Goal: Communication & Community: Answer question/provide support

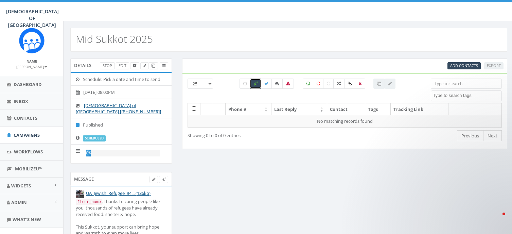
select select
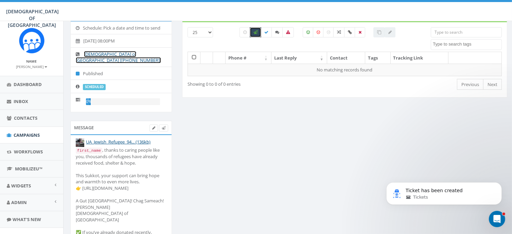
click at [116, 52] on link "[DEMOGRAPHIC_DATA] of [GEOGRAPHIC_DATA] [[PHONE_NUMBER]]" at bounding box center [118, 57] width 85 height 13
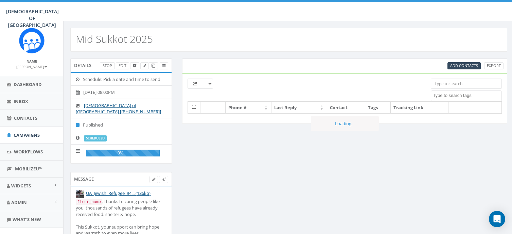
select select
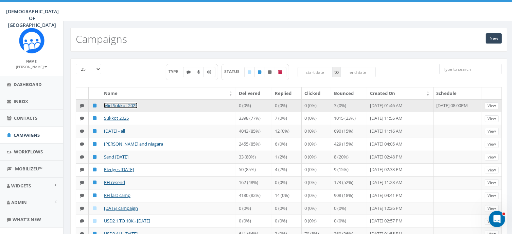
click at [130, 106] on link "Mid Sukkot 2025" at bounding box center [121, 105] width 34 height 6
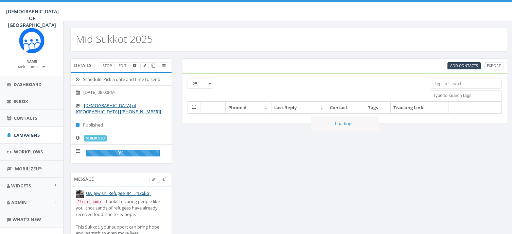
select select
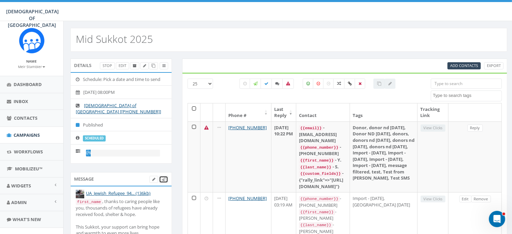
click at [163, 177] on icon at bounding box center [164, 179] width 4 height 4
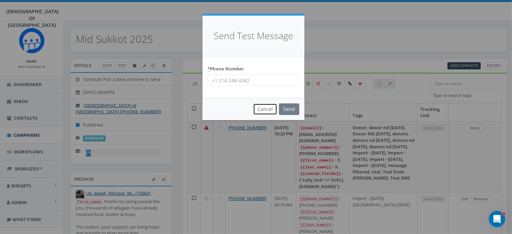
click at [268, 108] on button "Cancel" at bounding box center [265, 109] width 24 height 12
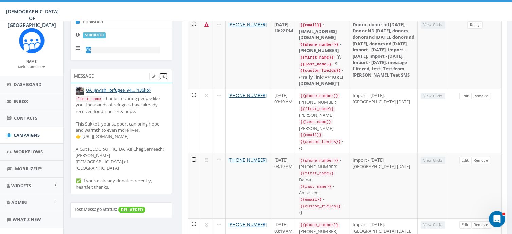
scroll to position [100, 0]
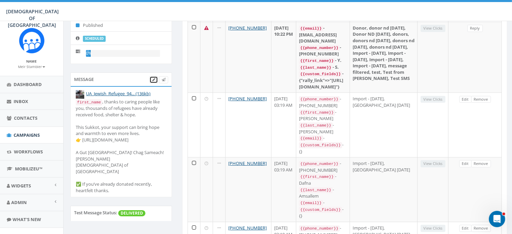
click at [154, 78] on icon at bounding box center [153, 80] width 3 height 4
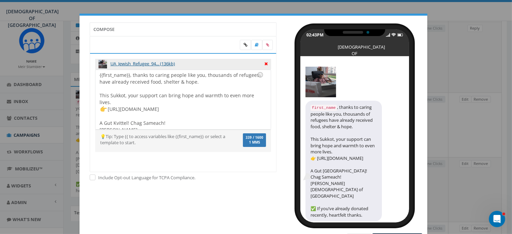
click at [264, 63] on icon at bounding box center [265, 63] width 3 height 6
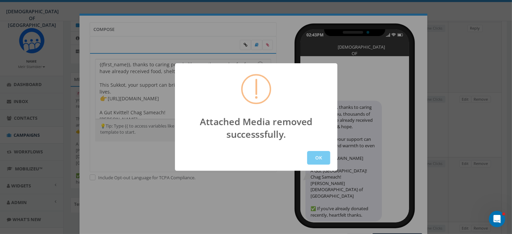
click at [320, 158] on button "OK" at bounding box center [318, 158] width 23 height 14
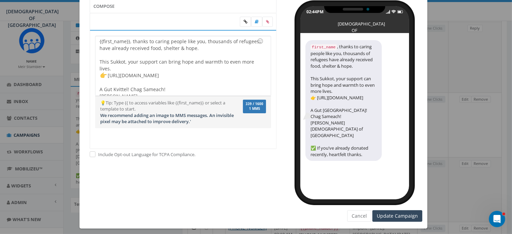
scroll to position [28, 0]
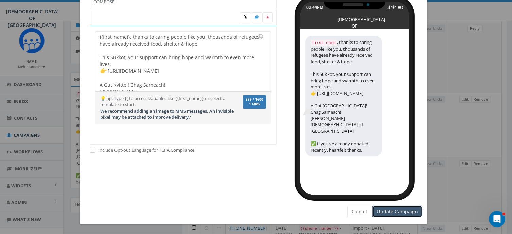
click at [394, 211] on input "Update Campaign" at bounding box center [398, 212] width 50 height 12
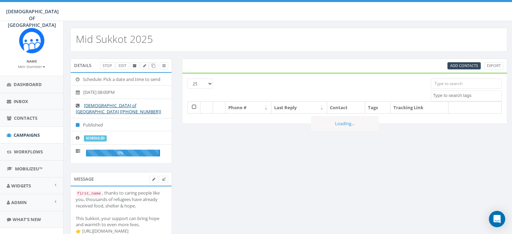
select select
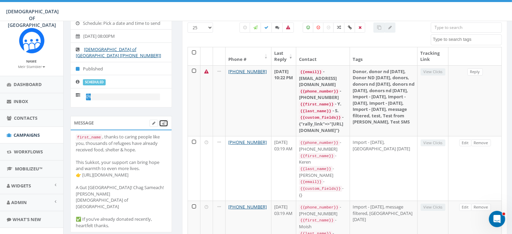
click at [163, 121] on icon at bounding box center [164, 123] width 4 height 4
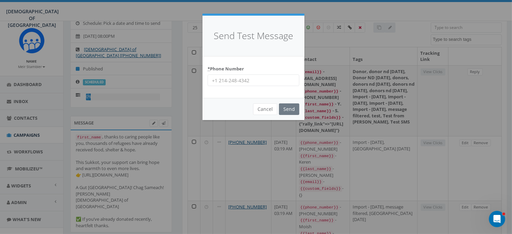
click at [233, 81] on input "* Phone Number" at bounding box center [254, 80] width 92 height 12
type input "+13472478320"
click at [291, 110] on input "Send" at bounding box center [289, 109] width 20 height 12
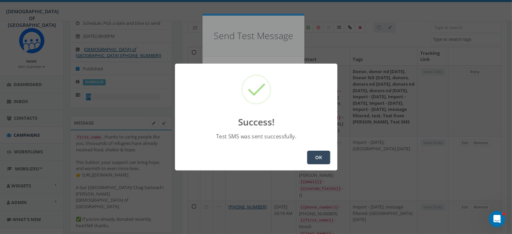
click at [321, 155] on button "OK" at bounding box center [318, 158] width 23 height 14
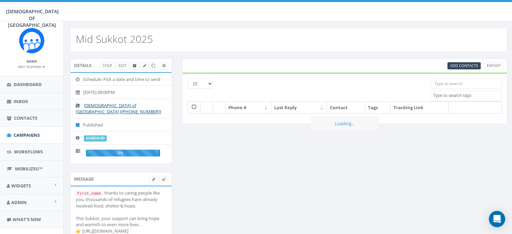
select select
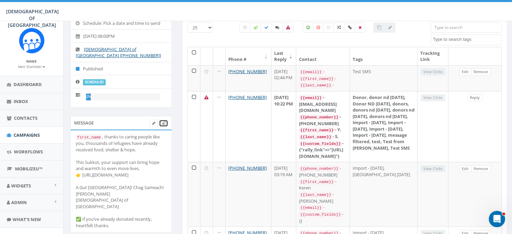
click at [163, 121] on icon at bounding box center [164, 123] width 4 height 4
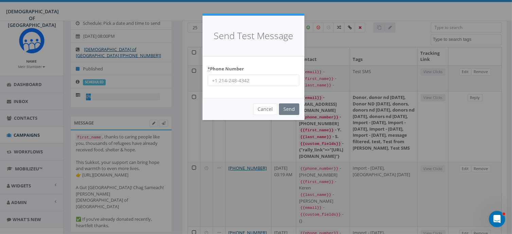
click at [257, 82] on input "* Phone Number" at bounding box center [254, 80] width 92 height 12
click at [290, 108] on input "Send" at bounding box center [289, 109] width 20 height 12
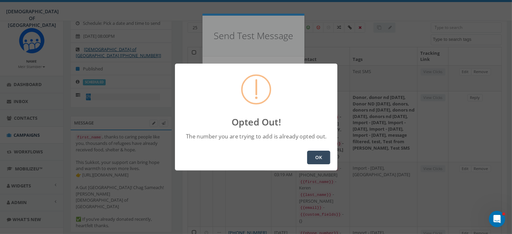
click at [318, 159] on button "OK" at bounding box center [318, 158] width 23 height 14
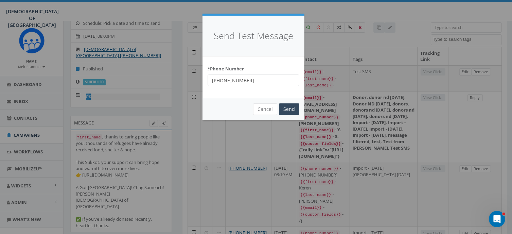
click at [266, 81] on input "+17025770770" at bounding box center [254, 80] width 92 height 12
type input "+"
click at [266, 81] on input "* Phone Number" at bounding box center [254, 80] width 92 height 12
type input "+19173318811"
click at [292, 110] on input "Send" at bounding box center [289, 109] width 20 height 12
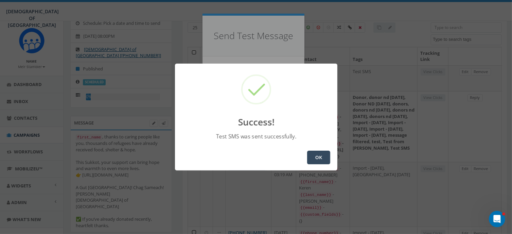
click at [317, 157] on button "OK" at bounding box center [318, 158] width 23 height 14
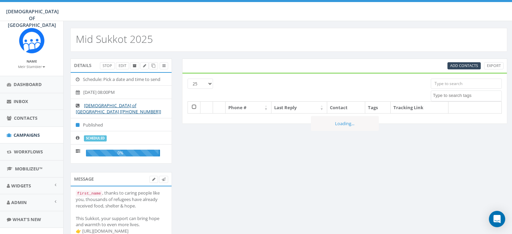
select select
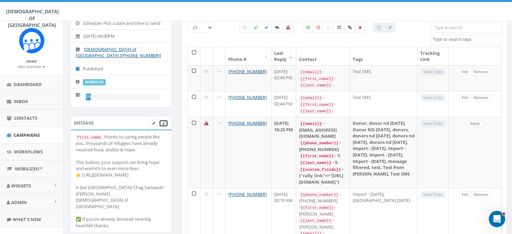
click at [165, 121] on icon at bounding box center [164, 123] width 4 height 4
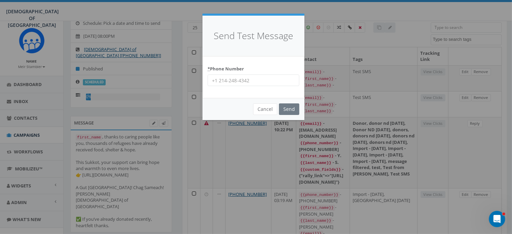
click at [248, 82] on input "* Phone Number" at bounding box center [254, 80] width 92 height 12
type input "+19172443666"
click at [288, 108] on input "Send" at bounding box center [289, 109] width 20 height 12
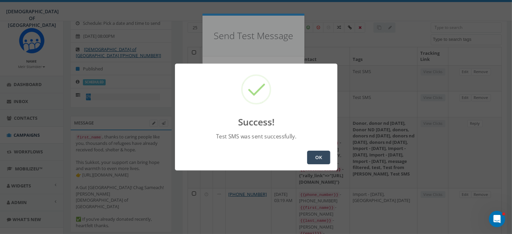
click at [318, 156] on button "OK" at bounding box center [318, 158] width 23 height 14
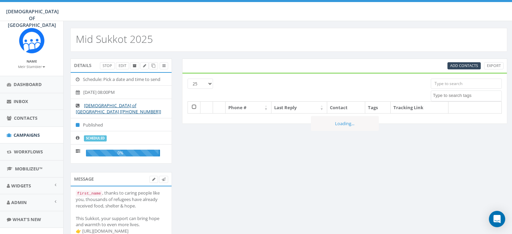
select select
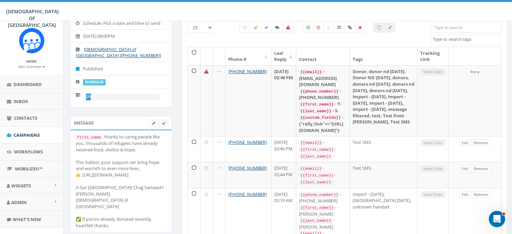
click at [211, 27] on div at bounding box center [318, 34] width 217 height 24
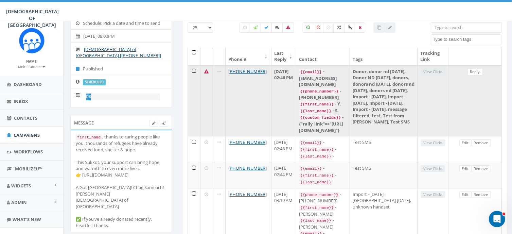
click at [205, 69] on icon at bounding box center [207, 71] width 4 height 4
click at [192, 69] on td at bounding box center [194, 100] width 13 height 71
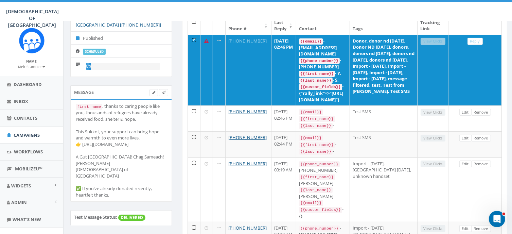
scroll to position [98, 0]
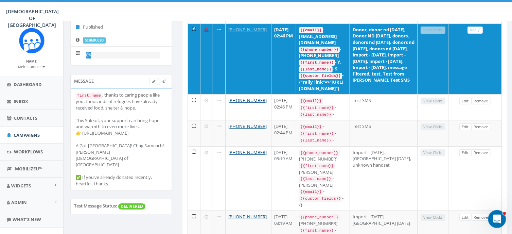
click at [496, 214] on icon "Open Intercom Messenger" at bounding box center [496, 217] width 11 height 11
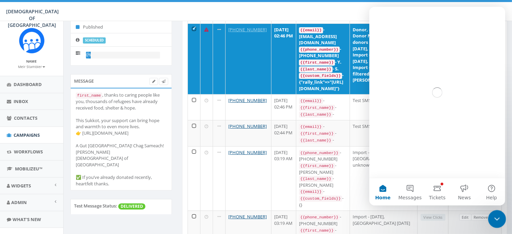
scroll to position [0, 0]
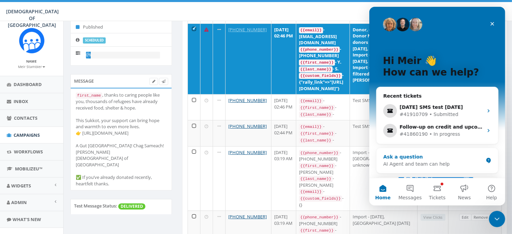
click at [401, 164] on div "AI Agent and team can help" at bounding box center [433, 163] width 100 height 7
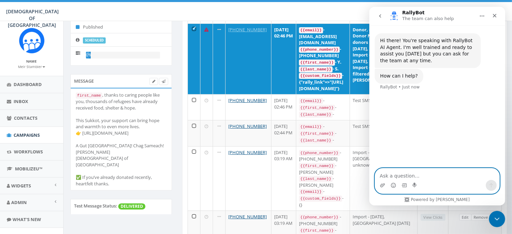
paste textarea "Hello, I am requesting your urgent help to test our account [DATE] for the camp…"
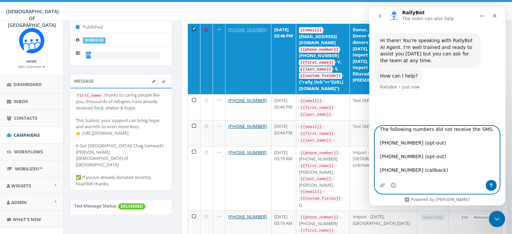
type textarea "Hello, I am requesting your urgent help to test our account [DATE] for the camp…"
click at [490, 184] on icon "Send a message…" at bounding box center [491, 185] width 5 height 5
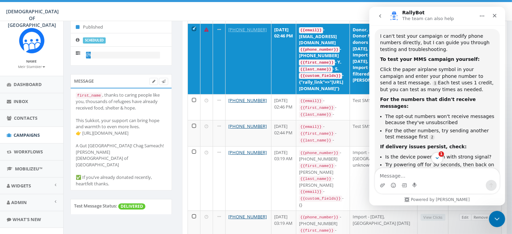
scroll to position [1, 0]
click at [449, 170] on textarea "Message…" at bounding box center [437, 174] width 124 height 12
click at [438, 158] on icon "Scroll to bottom" at bounding box center [436, 158] width 3 height 2
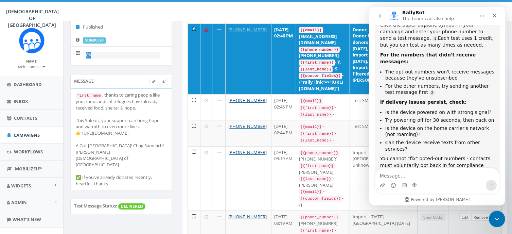
scroll to position [264, 0]
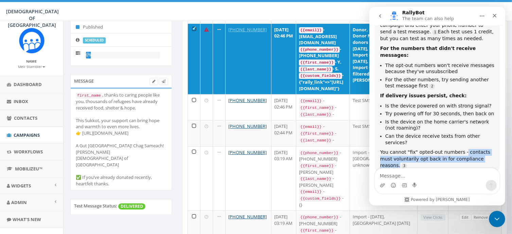
drag, startPoint x: 488, startPoint y: 146, endPoint x: 459, endPoint y: 139, distance: 29.0
click at [459, 149] on div "You cannot "fix" opted-out numbers - contacts must voluntarily opt back in for …" at bounding box center [437, 159] width 114 height 20
copy div "contacts must voluntarily opt back in for compliance reasons."
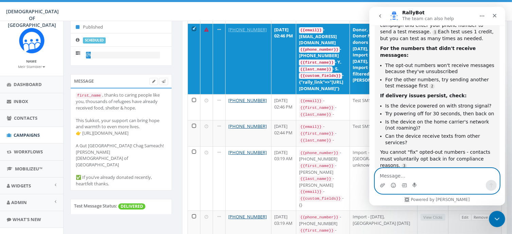
paste textarea "How can contacts voluntarily opt back in for compliance reasons. These are my n…"
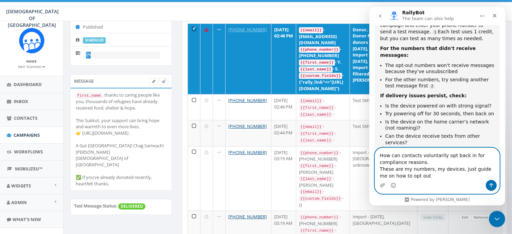
scroll to position [285, 0]
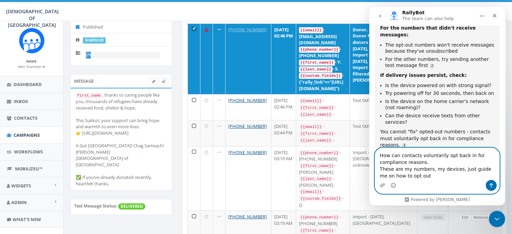
type textarea "How can contacts voluntarily opt back in for compliance reasons. These are my n…"
click at [489, 183] on icon "Send a message…" at bounding box center [491, 185] width 5 height 5
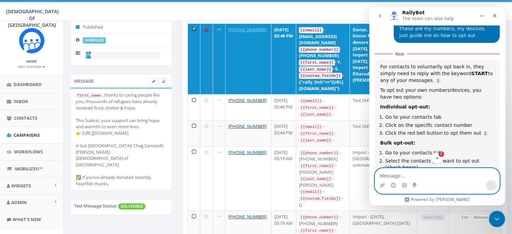
scroll to position [453, 0]
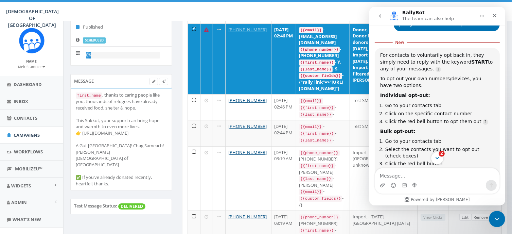
click at [437, 158] on icon "Scroll to bottom" at bounding box center [437, 158] width 6 height 6
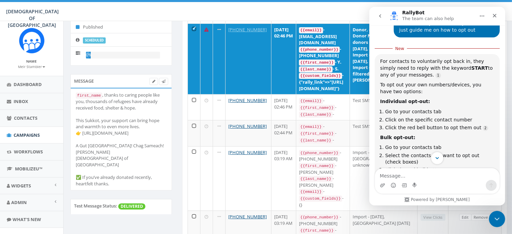
click at [437, 158] on icon "Scroll to bottom" at bounding box center [437, 158] width 6 height 6
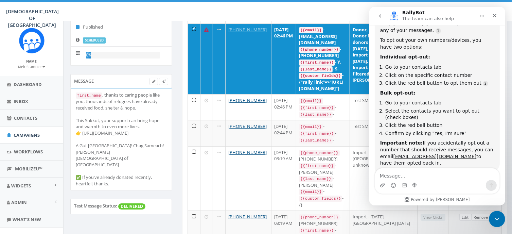
scroll to position [498, 0]
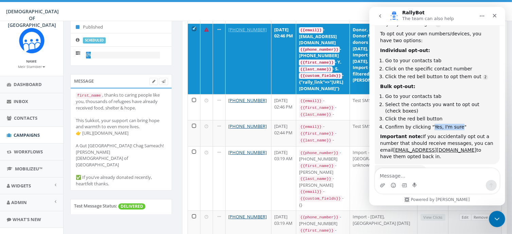
drag, startPoint x: 429, startPoint y: 106, endPoint x: 454, endPoint y: 106, distance: 25.2
click at [454, 124] on li "Confirm by clicking "Yes, I'm sure"" at bounding box center [439, 127] width 109 height 6
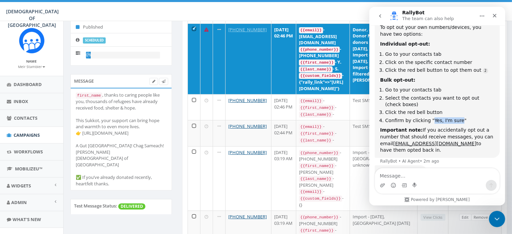
copy li "Yes, I'm sure"
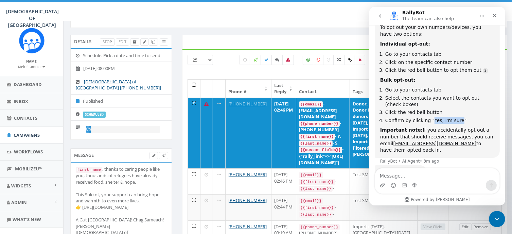
scroll to position [29, 0]
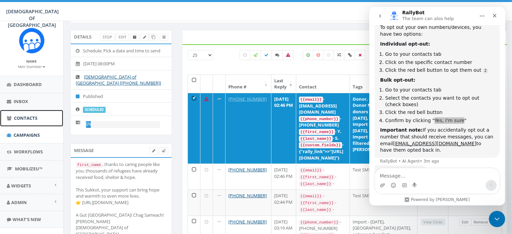
click at [27, 117] on span "Contacts" at bounding box center [25, 118] width 23 height 6
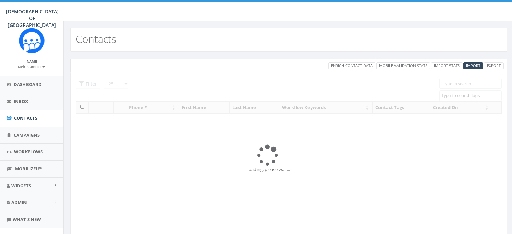
select select
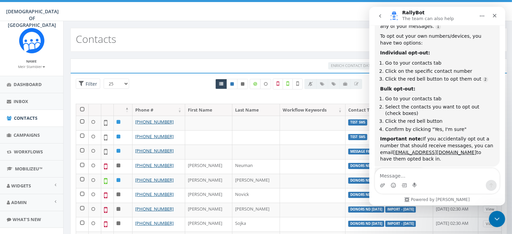
scroll to position [480, 0]
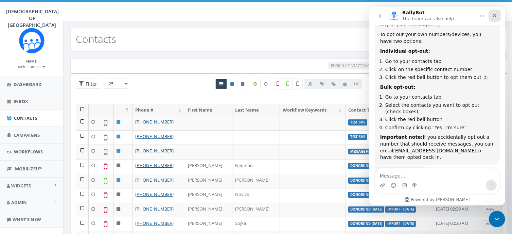
click at [493, 16] on icon "Close" at bounding box center [494, 15] width 5 height 5
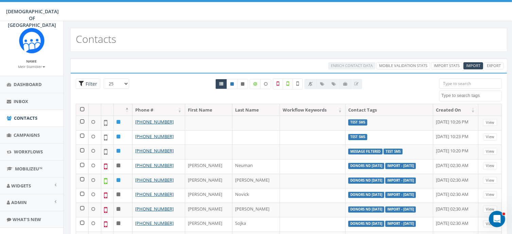
click at [83, 84] on span "Filter" at bounding box center [88, 84] width 24 height 11
radio input "true"
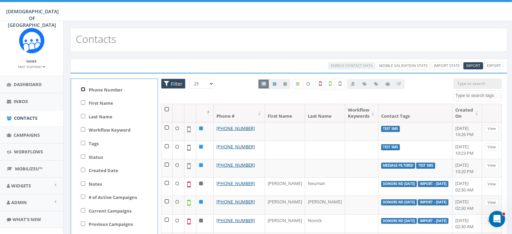
click at [82, 88] on input "Phone Number" at bounding box center [83, 89] width 4 height 4
checkbox input "true"
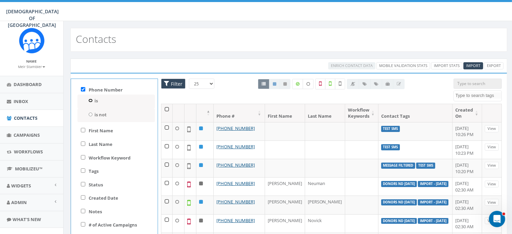
click at [90, 99] on input "is" at bounding box center [90, 101] width 4 height 4
radio input "true"
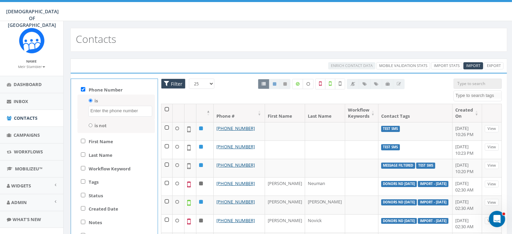
click at [107, 109] on textarea "Search" at bounding box center [121, 111] width 62 height 6
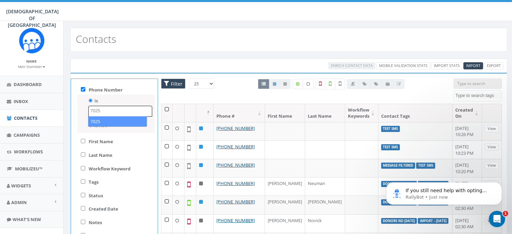
scroll to position [515, 0]
type textarea "7025770770"
select select "7025770770"
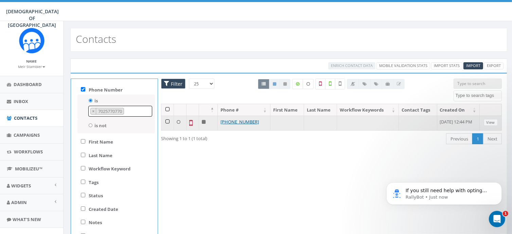
click at [167, 122] on td at bounding box center [167, 123] width 13 height 15
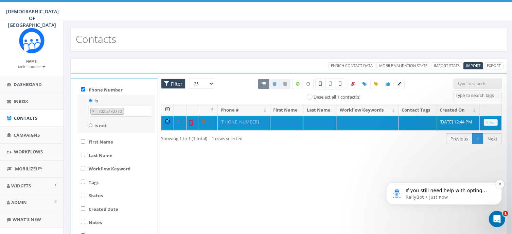
click at [441, 193] on span "If you still need help with opting contacts back in or managing your campaign, …" at bounding box center [447, 206] width 83 height 39
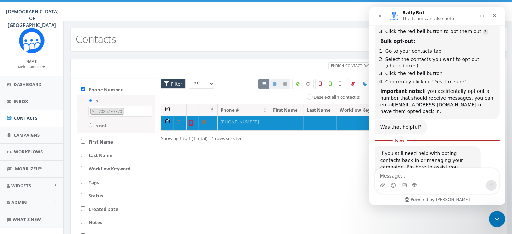
scroll to position [526, 0]
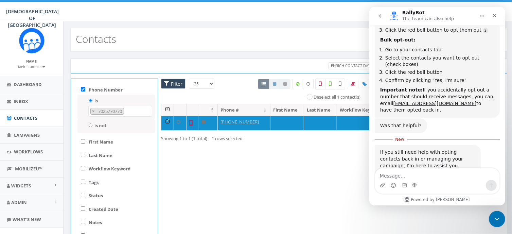
type textarea "'"
type textarea "?"
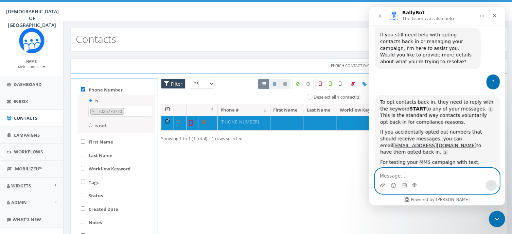
scroll to position [667, 0]
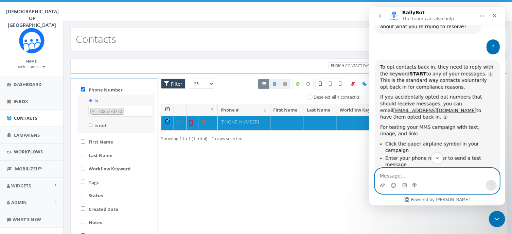
paste textarea "I marked a number how do I confirm it? How do I arrange consent"
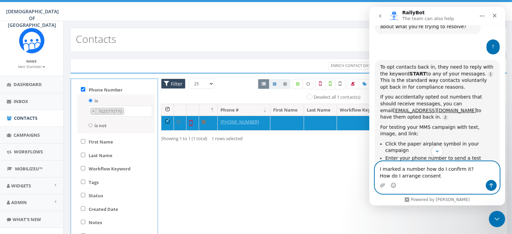
scroll to position [666, 0]
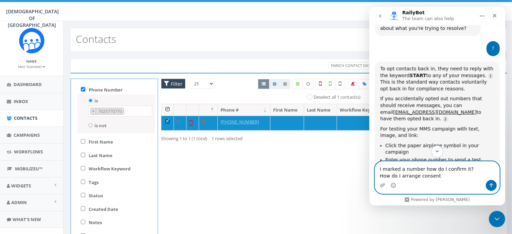
type textarea "I marked a number how do I confirm it? How do I arrange consent"
click at [492, 185] on icon "Send a message…" at bounding box center [492, 185] width 4 height 4
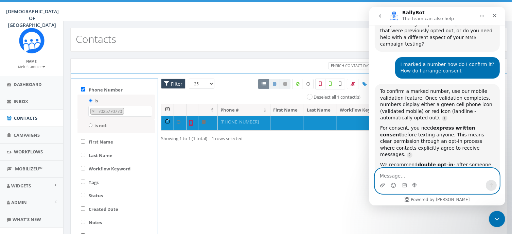
scroll to position [1, 0]
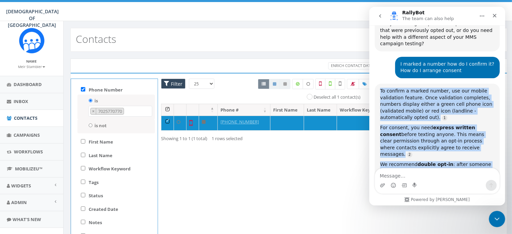
drag, startPoint x: 444, startPoint y: 153, endPoint x: 375, endPoint y: 35, distance: 136.8
click at [375, 84] on div "To confirm a marked number, use our mobile validation feature. Once validation …" at bounding box center [437, 153] width 125 height 138
copy div "To confirm a marked number, use our mobile validation feature. Once validation …"
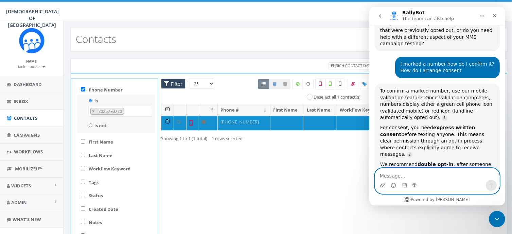
click at [388, 177] on textarea "Message…" at bounding box center [437, 174] width 124 height 12
paste textarea "כדי לאשר מספר מסומן, השתמש בתכונת האימות הנייד שלנו. תזכיר לי איזה כפתור זה"
type textarea "כדי לאשר מספר מסומן, השתמש בתכונת האימות הנייד שלנו. תזכיר לי איזה כפתור זה"
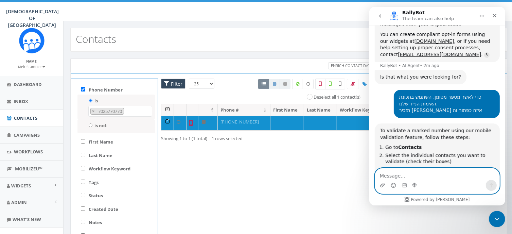
scroll to position [1050, 0]
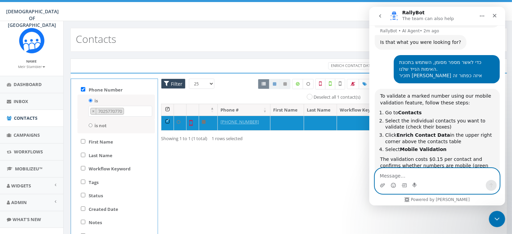
drag, startPoint x: 411, startPoint y: 174, endPoint x: 418, endPoint y: 174, distance: 7.5
click at [418, 174] on textarea "Message…" at bounding box center [437, 174] width 124 height 12
click at [298, 84] on icon at bounding box center [297, 84] width 3 height 4
checkbox input "true"
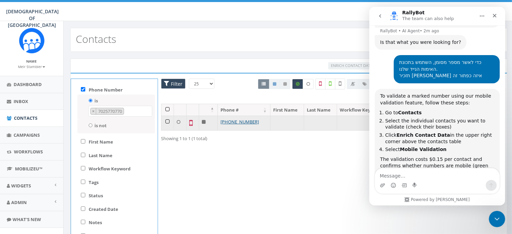
click at [167, 121] on td at bounding box center [167, 123] width 13 height 15
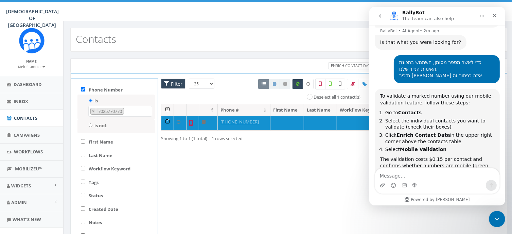
click at [482, 15] on icon "Home" at bounding box center [481, 15] width 5 height 5
click at [497, 13] on icon "Close" at bounding box center [494, 15] width 5 height 5
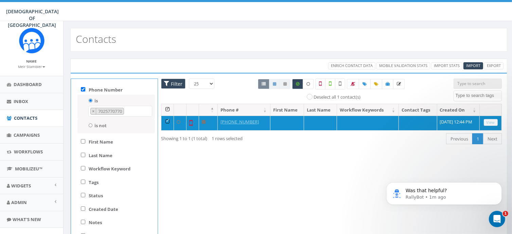
scroll to position [0, 0]
click at [360, 65] on span "Enrich Contact Data" at bounding box center [352, 65] width 42 height 5
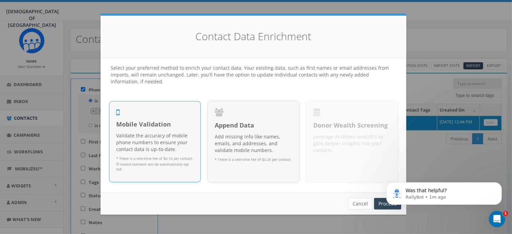
click at [166, 138] on p "Validate the accuracy of mobile phone numbers to ensure your contact data is up…" at bounding box center [155, 142] width 78 height 20
click at [383, 202] on body "Was that helpful? RallyBot • 1m ago" at bounding box center [444, 191] width 131 height 42
click at [382, 203] on body "Was that helpful? RallyBot • 1m ago" at bounding box center [444, 191] width 131 height 42
click at [435, 191] on span "Was that helpful?" at bounding box center [426, 189] width 41 height 5
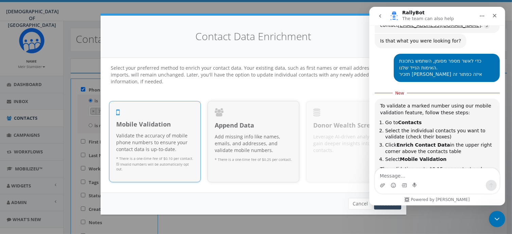
scroll to position [1050, 0]
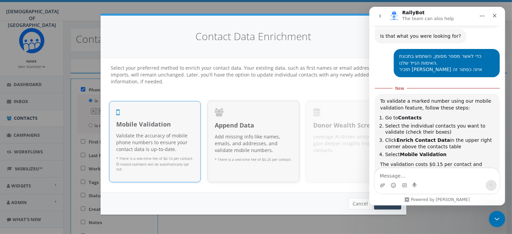
click at [426, 178] on textarea "Message…" at bounding box center [437, 174] width 124 height 12
type textarea "למה זה לא נלחץ לי"
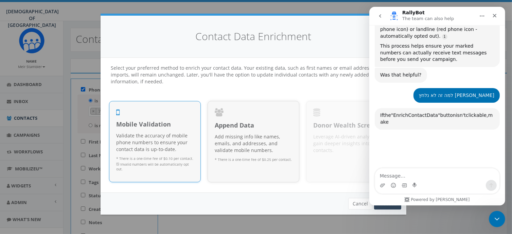
scroll to position [1188, 0]
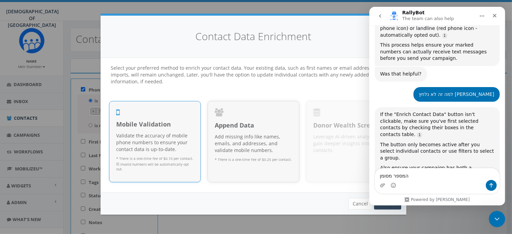
type textarea "המספר מסומן"
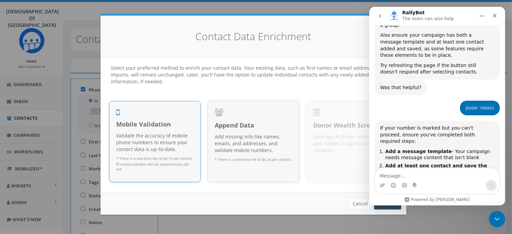
scroll to position [1331, 0]
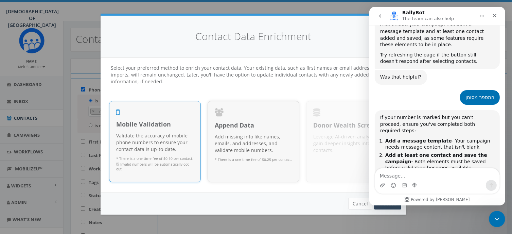
click at [425, 173] on textarea "Message…" at bounding box center [437, 174] width 124 height 12
type textarea "ואז אני שולח הודעה כמו טסט?"
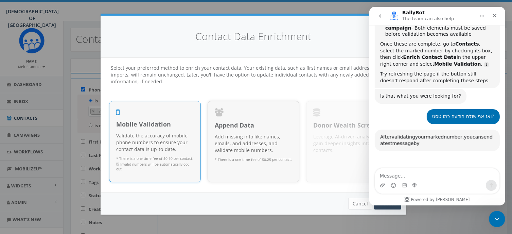
scroll to position [1467, 0]
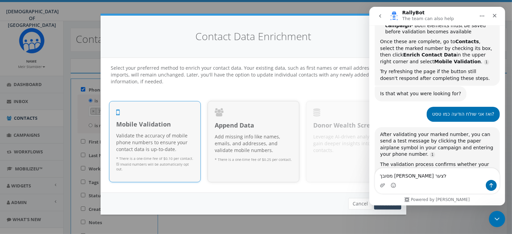
type textarea "מסובך לי לצערי"
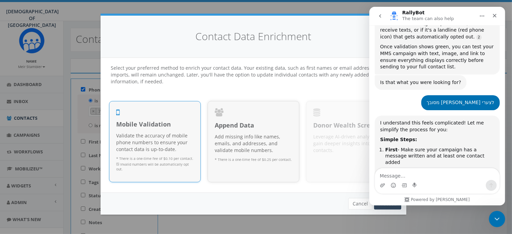
scroll to position [1, 0]
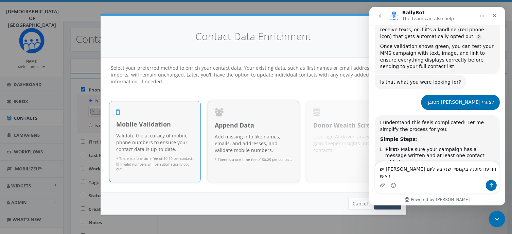
type textarea "יש לי הודעה מוכנה בקמפיין שנקבע ליום ראשון"
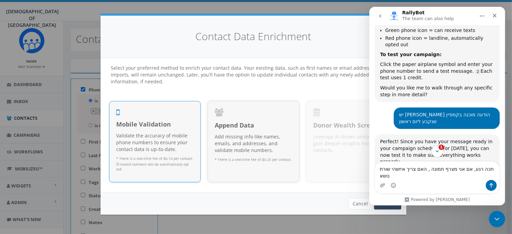
type textarea "חכה רגע, אם אני מצרף תמונה , האם צריך איזשהי שורת נושא?"
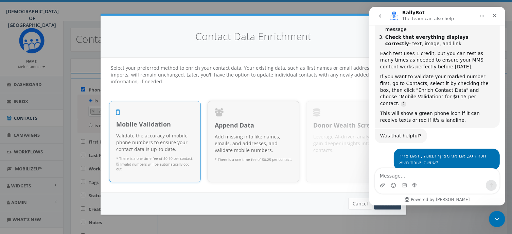
scroll to position [2012, 0]
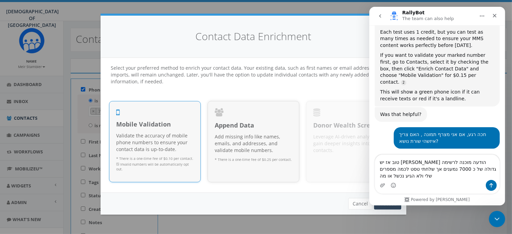
type textarea "טוב אז יש לי הודעה מוכנה לרשימה גדולה של כ 7000 נמענים אך שלחתי טסט לכמה מספרים…"
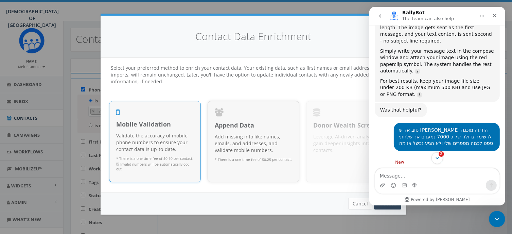
scroll to position [2187, 0]
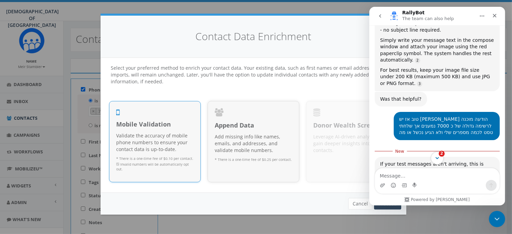
click at [439, 157] on icon "Scroll to bottom" at bounding box center [437, 158] width 6 height 6
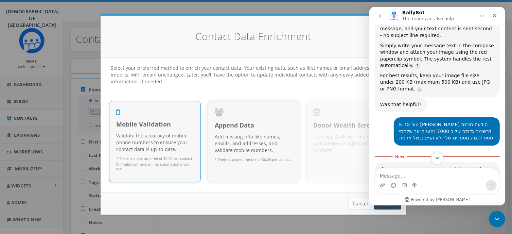
click at [439, 157] on icon "Scroll to bottom" at bounding box center [437, 158] width 6 height 6
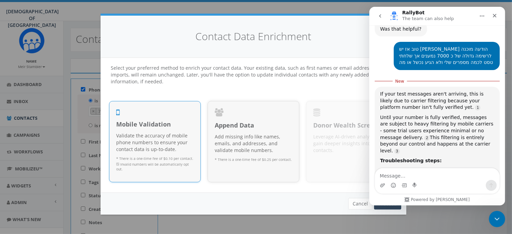
scroll to position [2257, 0]
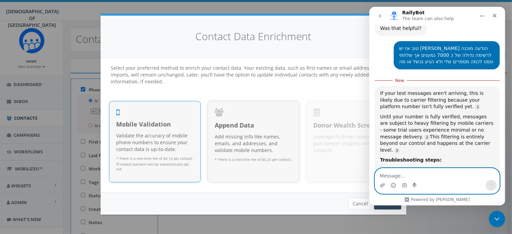
click at [394, 173] on textarea "Message…" at bounding box center [437, 174] width 124 height 12
type textarea "מי אמר שאנו לא מאומתים?"
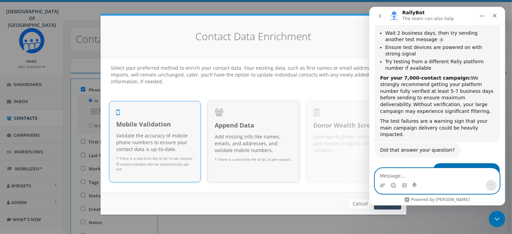
scroll to position [2397, 0]
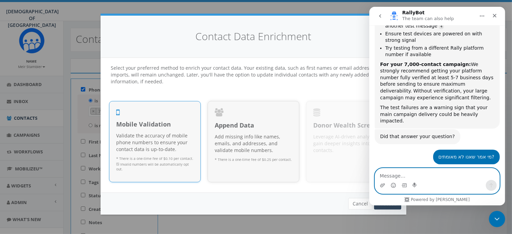
click at [407, 175] on textarea "Message…" at bounding box center [437, 174] width 124 height 12
type textarea "איפה זה?"
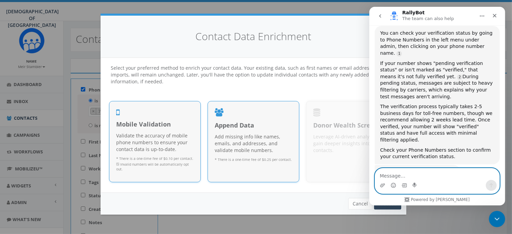
scroll to position [2542, 0]
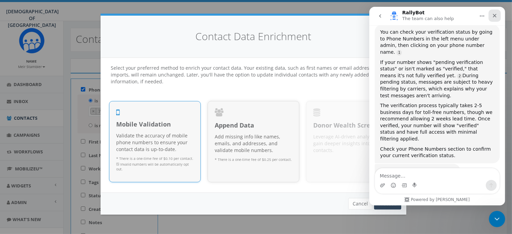
click at [494, 16] on icon "Close" at bounding box center [495, 16] width 4 height 4
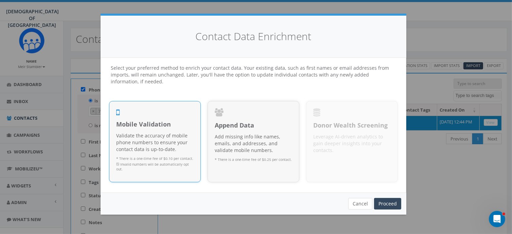
click at [361, 203] on button "Cancel" at bounding box center [360, 204] width 24 height 12
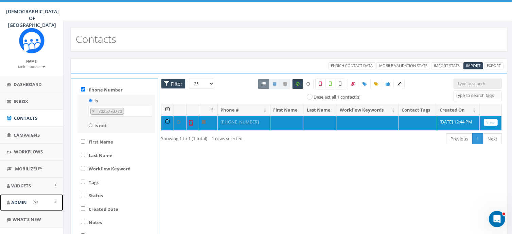
click at [24, 200] on span "Admin" at bounding box center [19, 202] width 16 height 6
click at [27, 215] on span "Account" at bounding box center [24, 218] width 17 height 6
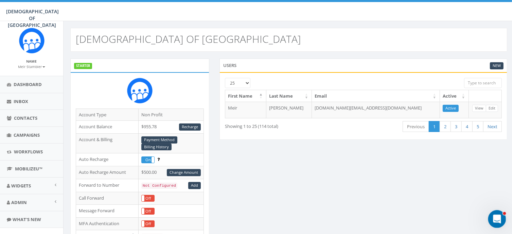
click at [497, 212] on div "Open Intercom Messenger" at bounding box center [496, 218] width 22 height 22
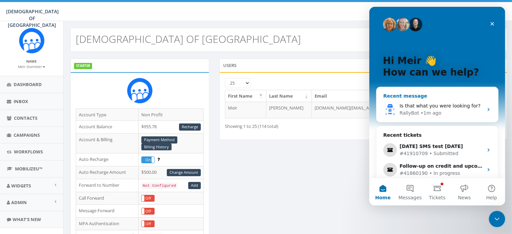
click at [421, 107] on span "Is that what you were looking for?" at bounding box center [439, 105] width 81 height 5
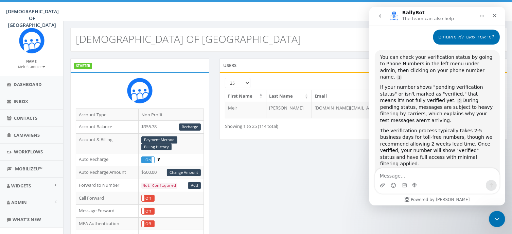
scroll to position [2512, 0]
click at [413, 172] on textarea "Message…" at bounding box center [437, 174] width 124 height 12
type textarea "לא רואה איפה המספר שלי"
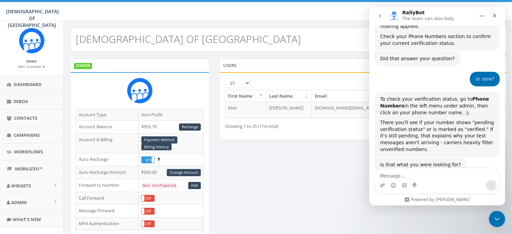
scroll to position [1, 0]
click at [55, 202] on span at bounding box center [56, 201] width 2 height 4
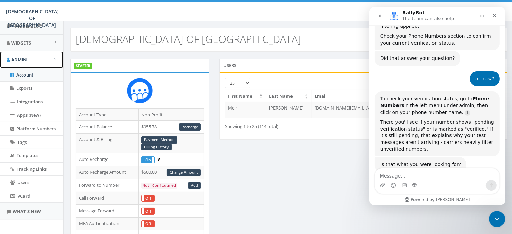
scroll to position [146, 0]
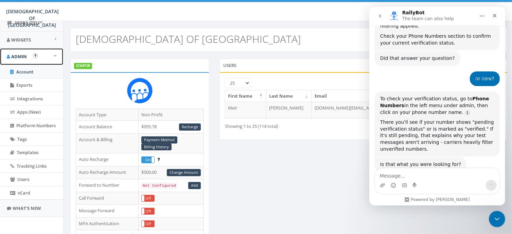
click at [54, 54] on span at bounding box center [55, 55] width 3 height 4
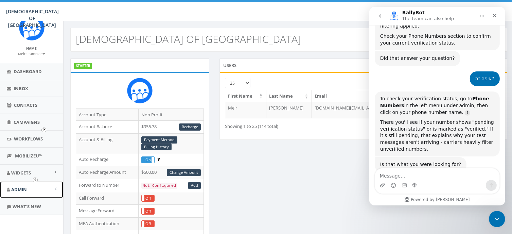
scroll to position [12, 0]
click at [55, 189] on span at bounding box center [56, 189] width 2 height 4
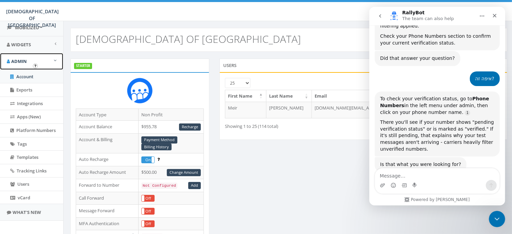
scroll to position [146, 0]
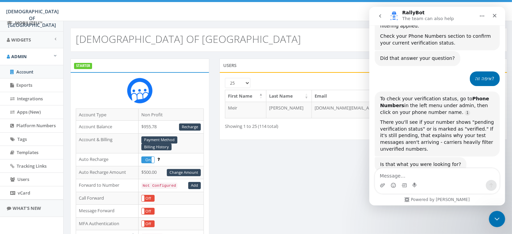
click at [320, 131] on div "Showing 1 to 25 (114 total) First Previous 1 2 3 4 5 Next Last" at bounding box center [363, 127] width 287 height 14
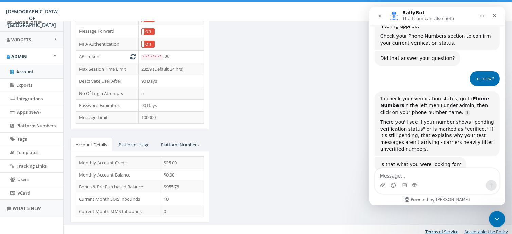
click at [357, 85] on div "STARTER Account Type Non Profit Account Balance $955.78 Recharge Account & Bill…" at bounding box center [288, 55] width 447 height 352
click at [493, 12] on div "Close" at bounding box center [495, 16] width 12 height 12
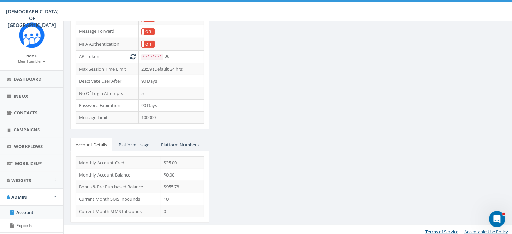
scroll to position [0, 0]
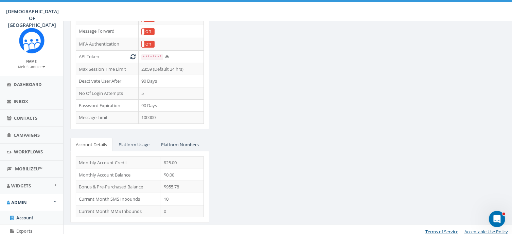
click at [64, 46] on div "STARTER Account Type Non Profit Account Balance $955.78 Recharge Account & Bill…" at bounding box center [289, 55] width 451 height 366
click at [42, 67] on b at bounding box center [43, 66] width 3 height 1
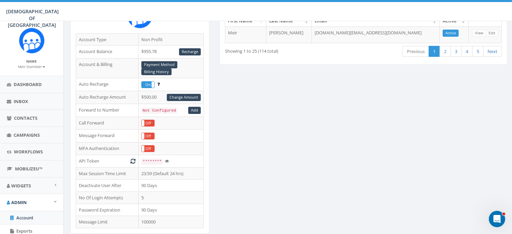
scroll to position [76, 0]
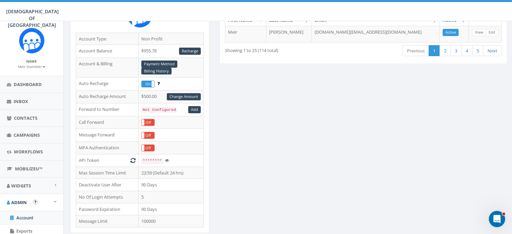
click at [35, 201] on img "Open In-App Guide" at bounding box center [35, 202] width 5 height 5
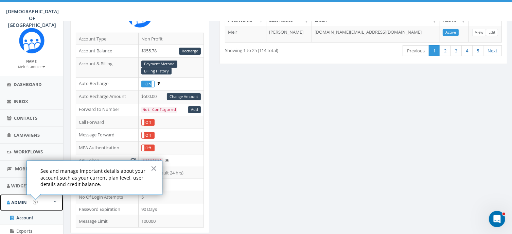
click at [16, 201] on span "Admin" at bounding box center [19, 202] width 16 height 6
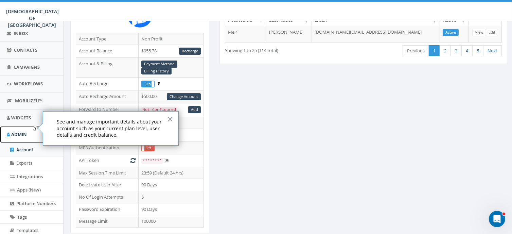
scroll to position [82, 0]
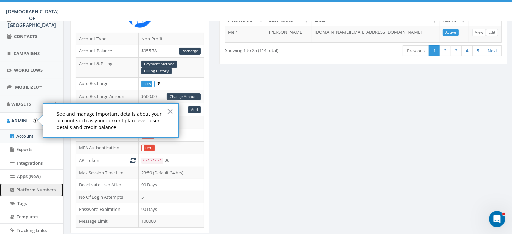
click at [35, 188] on span "Platform Numbers" at bounding box center [35, 190] width 39 height 6
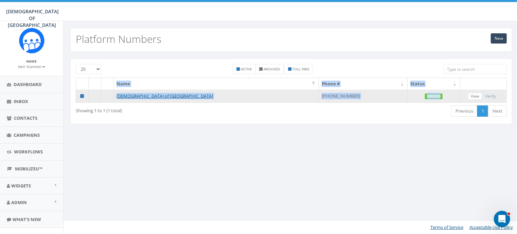
drag, startPoint x: 110, startPoint y: 81, endPoint x: 430, endPoint y: 95, distance: 320.2
click at [430, 95] on table "Name Phone # Status Chabad of Poland +1 770-464-5255 Verified View Verify" at bounding box center [291, 90] width 431 height 25
copy table "Name Phone # Status Chabad of Poland +1 770-464-5255 Verified"
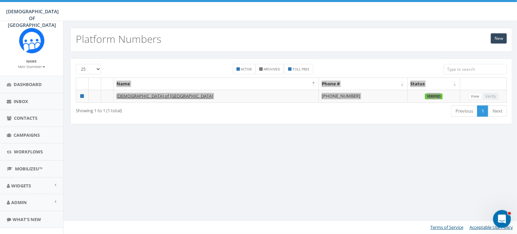
click at [503, 214] on div "Open Intercom Messenger" at bounding box center [501, 218] width 22 height 22
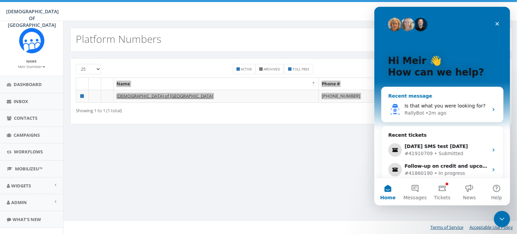
click at [421, 103] on span "Is that what you were looking for?" at bounding box center [445, 105] width 81 height 5
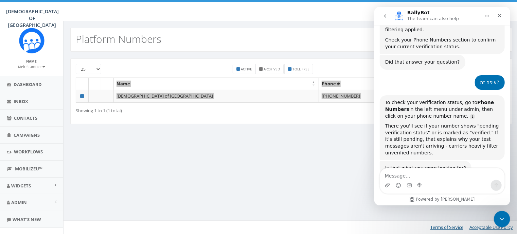
scroll to position [2645, 0]
type textarea "PLATFORM NUMBERS?"
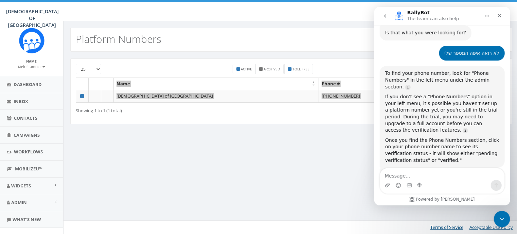
scroll to position [2781, 0]
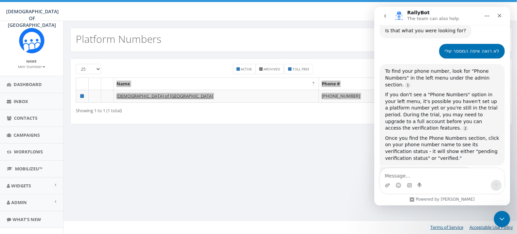
type textarea "Name Phone # Status Chabad of Poland +1 770-464-5255 Verified"
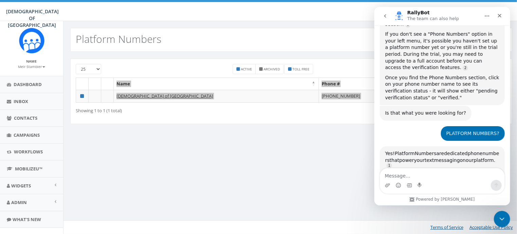
scroll to position [2847, 0]
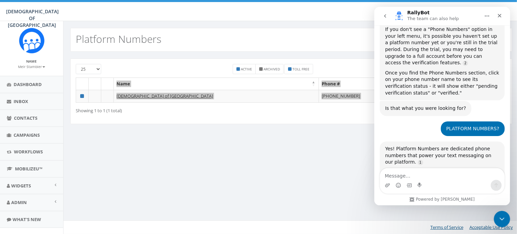
click at [416, 174] on textarea "Message…" at bounding box center [442, 174] width 124 height 12
type textarea "כתוב מאומת"
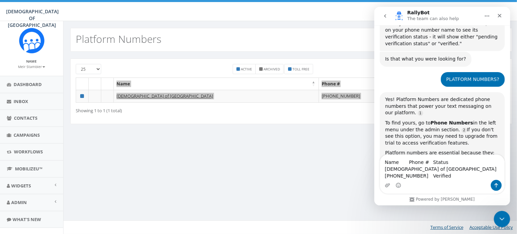
scroll to position [2983, 0]
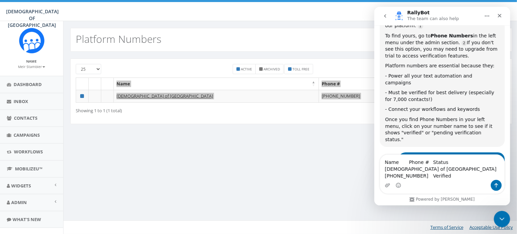
type textarea "Name Phone # Status Chabad of Poland +1 770-464-5255 Verified"
click at [496, 182] on button "Send a message…" at bounding box center [496, 185] width 11 height 11
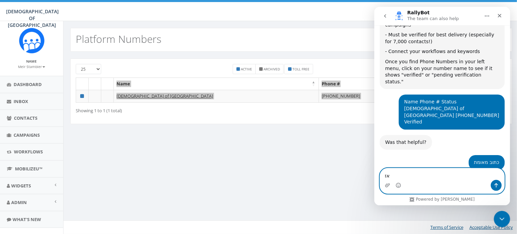
scroll to position [3046, 0]
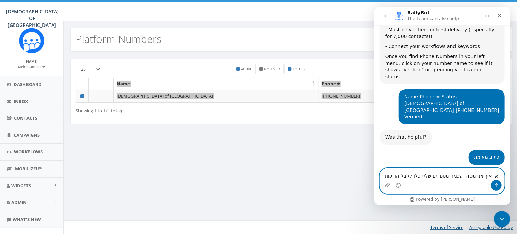
type textarea "אז איך אני מסדר שכמה מספרים שלי יוכלו לקבל הודעות?"
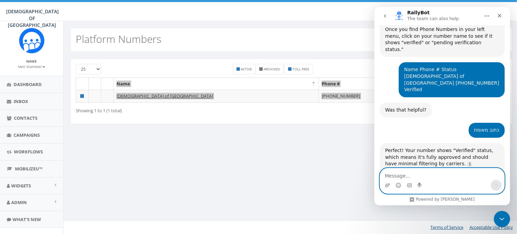
scroll to position [3095, 0]
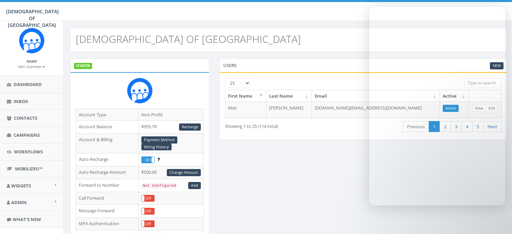
scroll to position [76, 0]
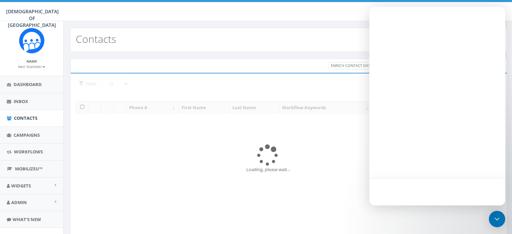
select select
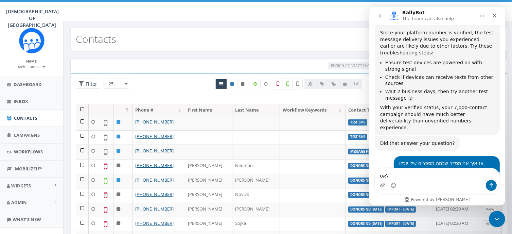
scroll to position [3263, 0]
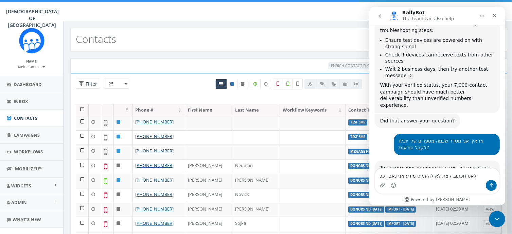
type textarea "לאט תכתוב קצת לא להעמיס מידע אני נאבד ככה"
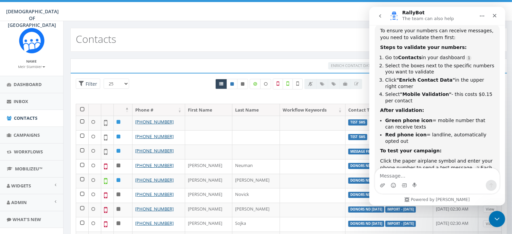
scroll to position [1, 0]
type textarea "עשיתי את זה קודם וזה לא לחץ [PERSON_NAME] על הכפתור"
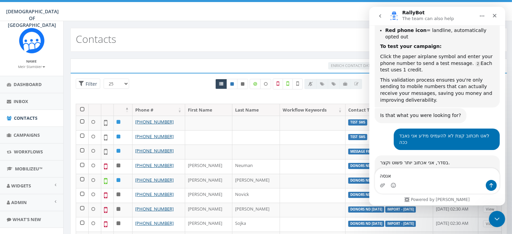
scroll to position [3528, 0]
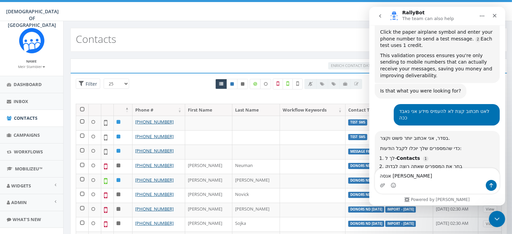
type textarea "אנסה שוב"
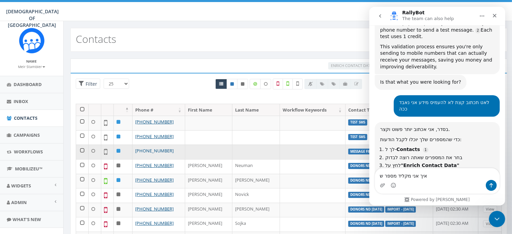
type textarea "איך אני מקליד מספר שם"
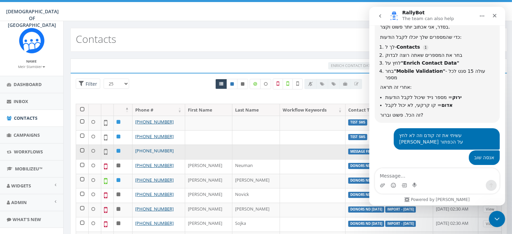
scroll to position [3650, 0]
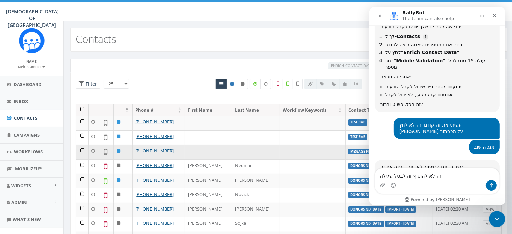
type textarea "זה לא להוסיף זה לבטל שלילה"
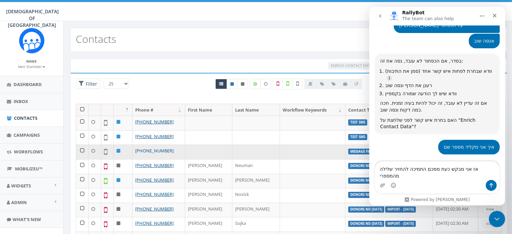
scroll to position [3749, 0]
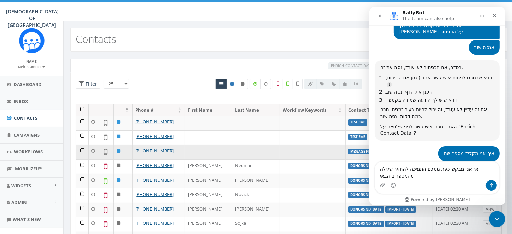
type textarea "אז אני מבקש כעת ממכם התמיכה להחזיר שלילה מהמספרים הבאים"
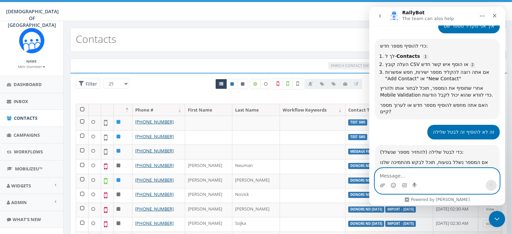
scroll to position [3879, 0]
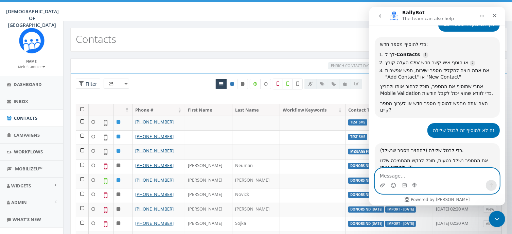
click at [403, 172] on textarea "Message…" at bounding box center [437, 174] width 124 height 12
paste textarea "+1 (702) 577-0770 (Opt out) +1 (973) 944-0636 (Opt out) +1 (917) 244-3666 (Boun…"
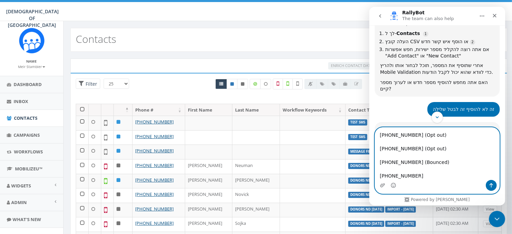
scroll to position [3886, 0]
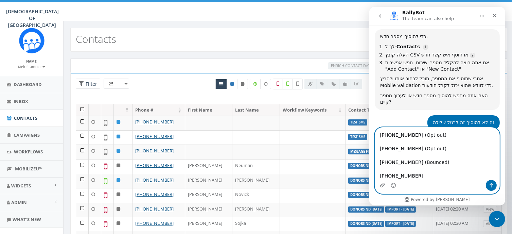
drag, startPoint x: 420, startPoint y: 176, endPoint x: 378, endPoint y: 176, distance: 41.1
click at [378, 176] on textarea "+1 (702) 577-0770 (Opt out) +1 (973) 944-0636 (Opt out) +1 (917) 244-3666 (Boun…" at bounding box center [437, 153] width 124 height 52
type textarea "+1 (702) 577-0770 (Opt out) +1 (973) 944-0636 (Opt out) +1 (917) 244-3666 (Boun…"
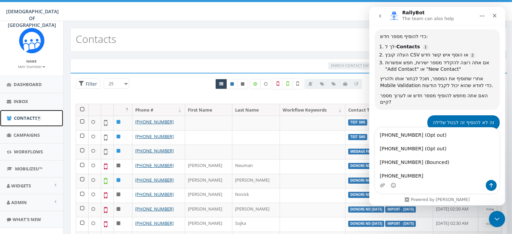
click at [33, 117] on span "Contacts" at bounding box center [25, 118] width 23 height 6
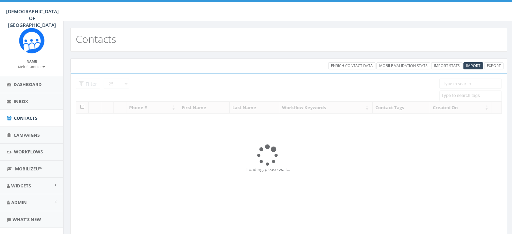
select select
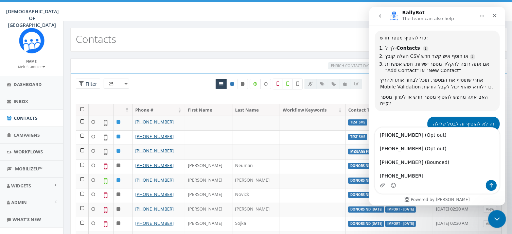
scroll to position [3886, 0]
click at [83, 108] on th at bounding box center [82, 110] width 13 height 12
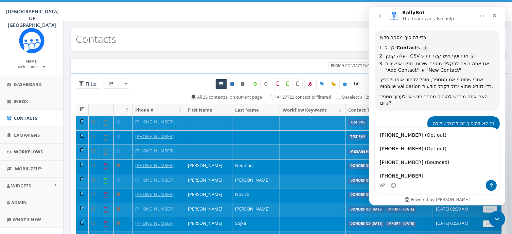
click at [83, 108] on th at bounding box center [82, 110] width 13 height 12
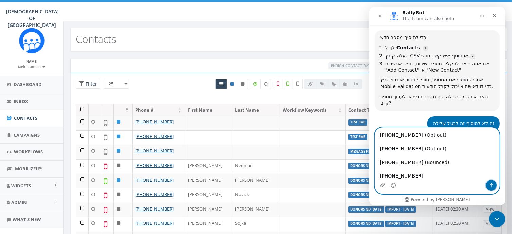
click at [490, 181] on button "Send a message…" at bounding box center [491, 185] width 11 height 11
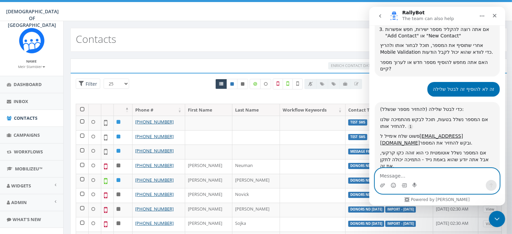
scroll to position [3982, 0]
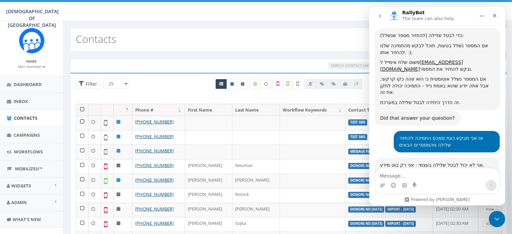
copy div "Bounced"
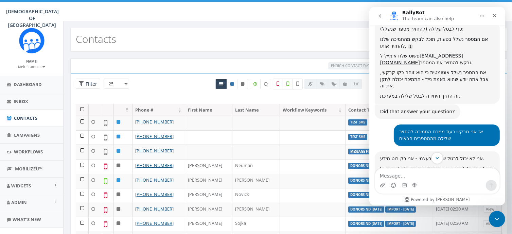
scroll to position [4016, 0]
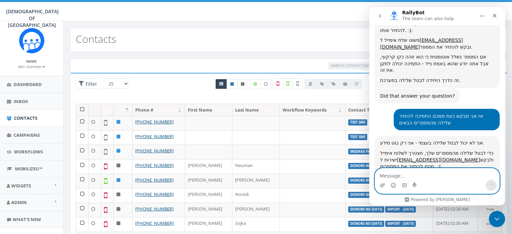
click at [402, 174] on textarea "Message…" at bounding box center [437, 174] width 124 height 12
paste textarea "Bounced"
type textarea "מה זה Bounced ולמה זה"
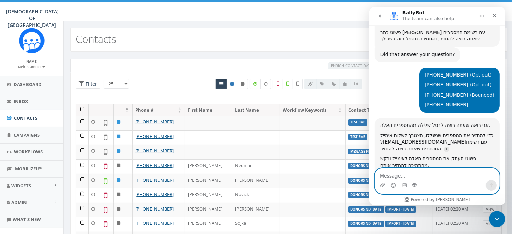
scroll to position [4166, 0]
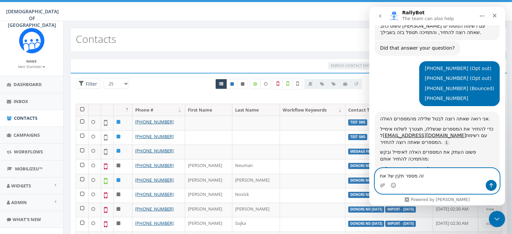
type textarea "זה מספר תקין של אחי"
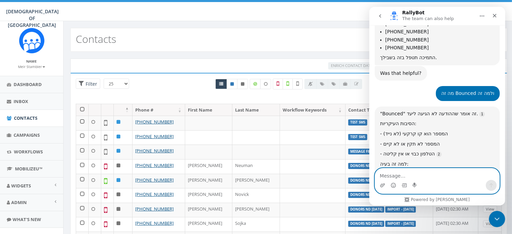
scroll to position [4323, 0]
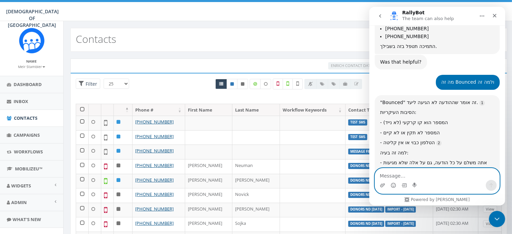
click at [424, 175] on textarea "Message…" at bounding box center [437, 174] width 124 height 12
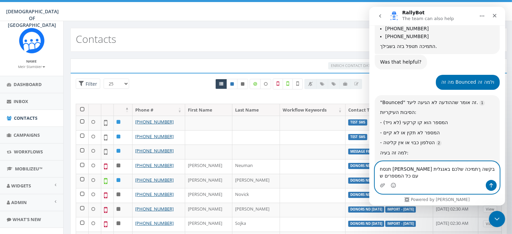
scroll to position [4326, 0]
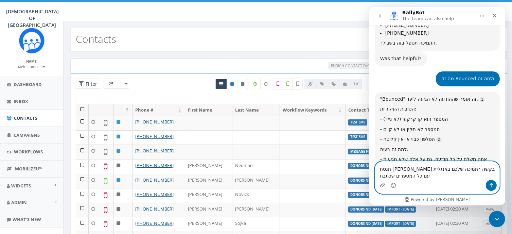
type textarea "תנסח לי בקשה ךתמיכה שלכם באנגלית עם כל המספרים שכתבתי"
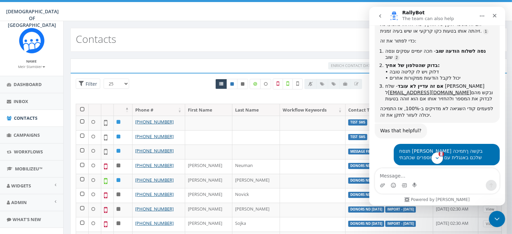
scroll to position [4581, 0]
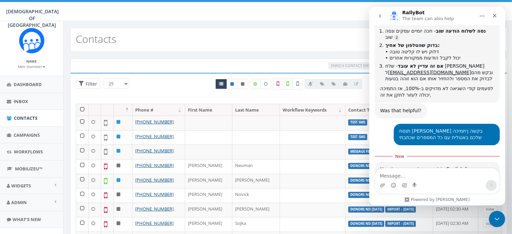
drag, startPoint x: 399, startPoint y: 52, endPoint x: 450, endPoint y: 135, distance: 97.5
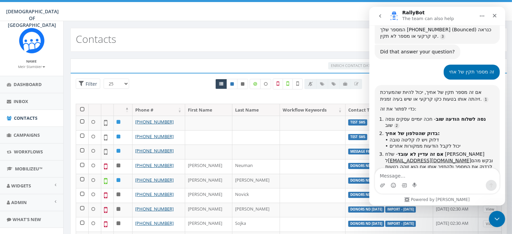
scroll to position [4491, 0]
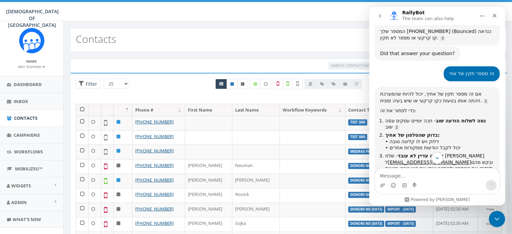
copy div "Request to Restore Opted-Out Phone Numbers Dear Rally Corp Support Team, I woul…"
click at [435, 157] on icon "Scroll to bottom" at bounding box center [437, 158] width 6 height 6
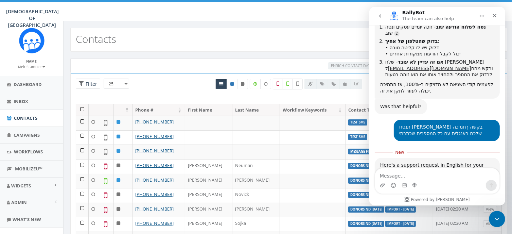
scroll to position [4588, 0]
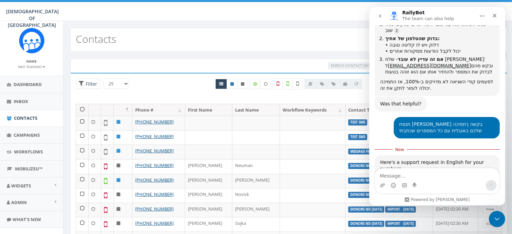
drag, startPoint x: 506, startPoint y: 134, endPoint x: 133, endPoint y: 101, distance: 373.7
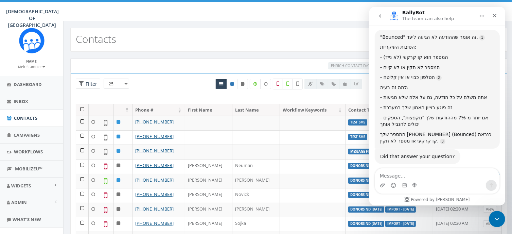
scroll to position [4384, 0]
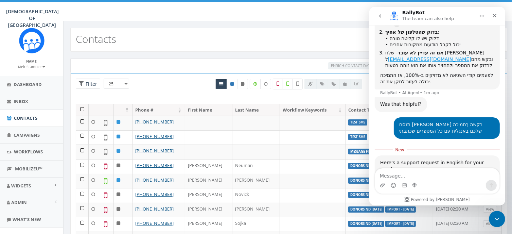
scroll to position [4595, 0]
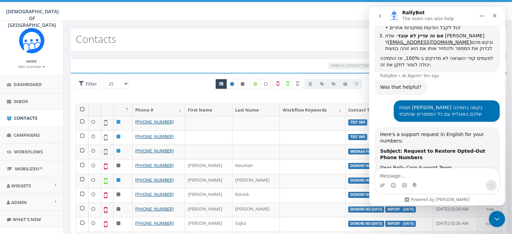
scroll to position [4612, 0]
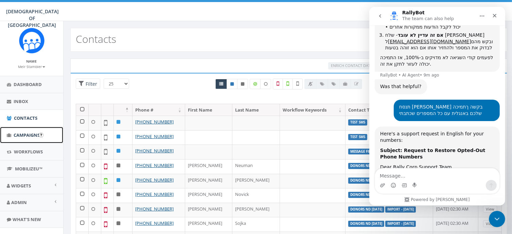
click at [30, 133] on span "Campaigns" at bounding box center [27, 135] width 26 height 6
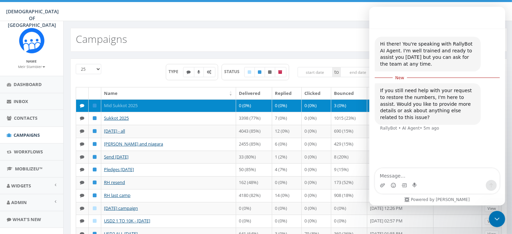
scroll to position [1, 0]
click at [122, 104] on link "Mid Sukkot 2025" at bounding box center [121, 105] width 34 height 6
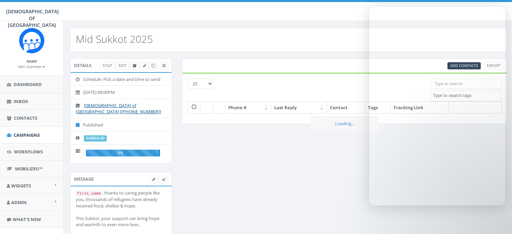
select select
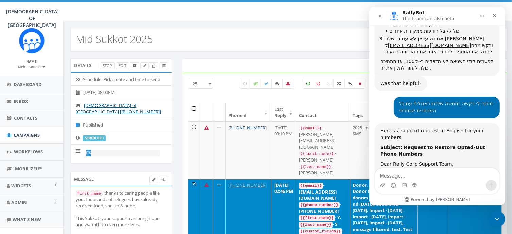
scroll to position [4605, 0]
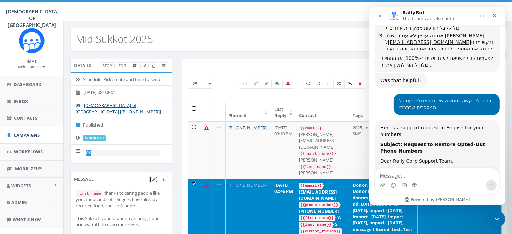
click at [153, 177] on icon at bounding box center [153, 179] width 3 height 4
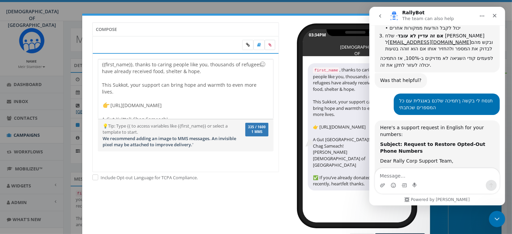
click at [269, 46] on icon at bounding box center [270, 45] width 3 height 4
click at [0, 0] on input "file" at bounding box center [0, 0] width 0 height 0
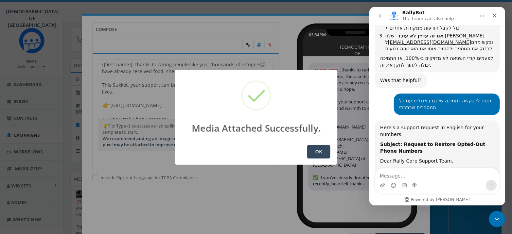
click at [318, 150] on button "OK" at bounding box center [318, 152] width 23 height 14
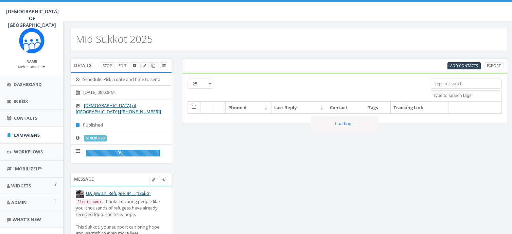
select select
